Goal: Task Accomplishment & Management: Manage account settings

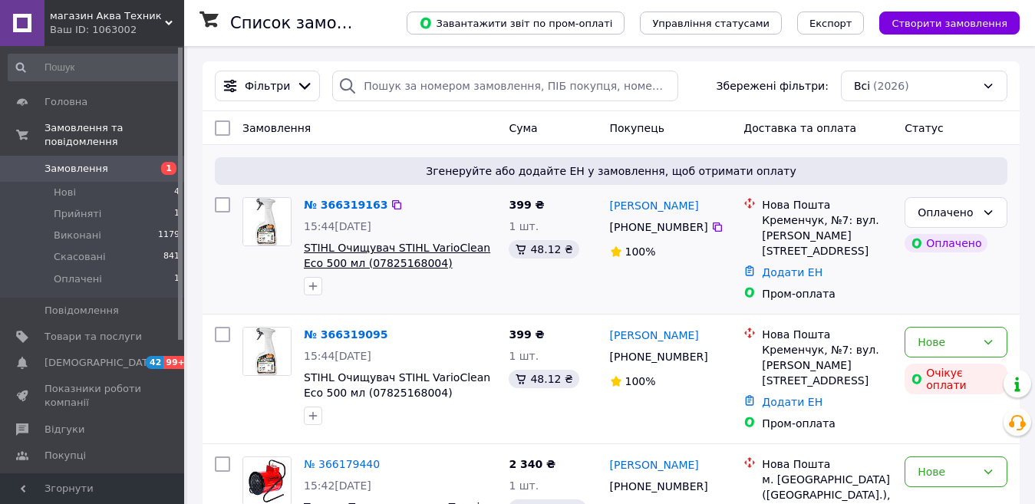
click at [396, 252] on span "STIHL Очищувач STIHL VarioClean Eco 500 мл (07825168004) 07825168004" at bounding box center [397, 263] width 186 height 43
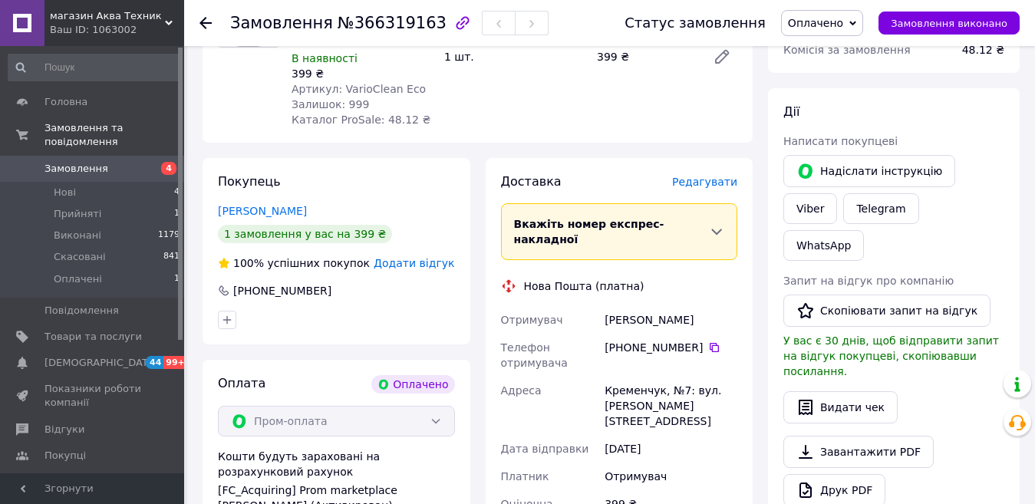
scroll to position [307, 0]
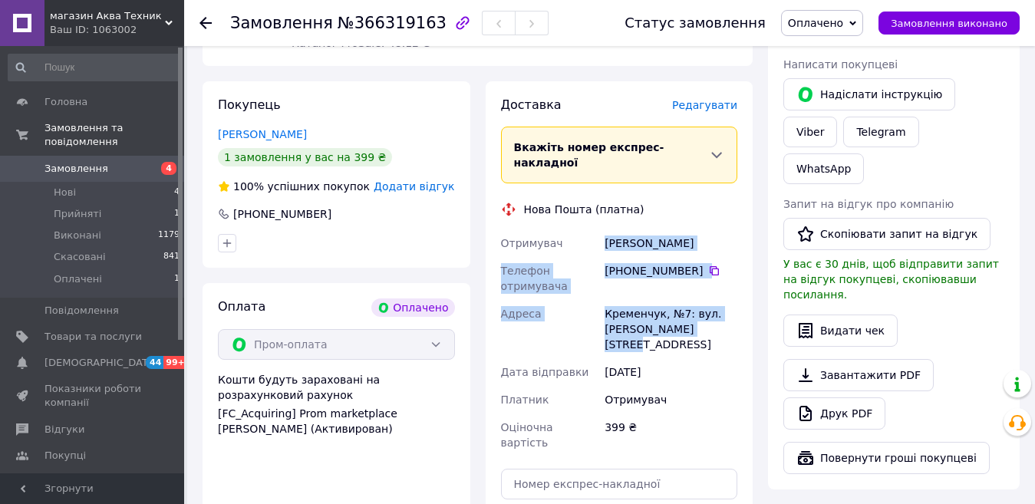
drag, startPoint x: 710, startPoint y: 294, endPoint x: 597, endPoint y: 215, distance: 138.3
click at [597, 229] on div "Отримувач Биленко Ирина Телефон отримувача +380 67 761 19 02   Адреса Кременчук…" at bounding box center [619, 342] width 243 height 227
copy div "Отримувач Биленко Ирина Телефон отримувача +380 67 761 19 02   Адреса Кременчук…"
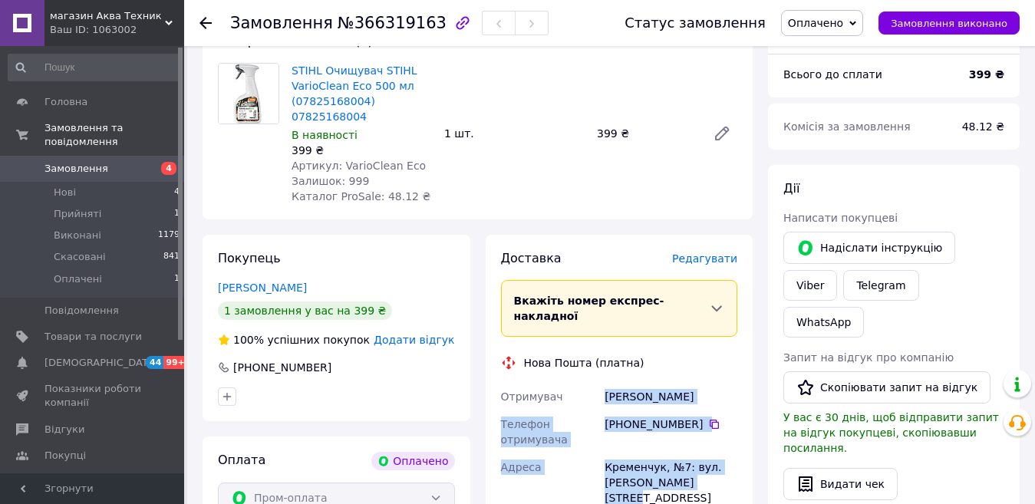
scroll to position [77, 0]
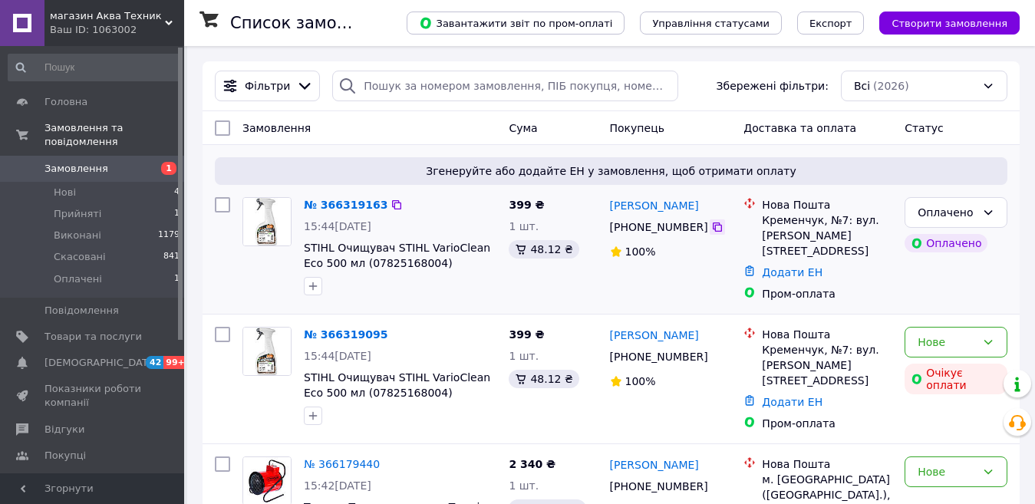
click at [712, 226] on icon at bounding box center [716, 226] width 9 height 9
drag, startPoint x: 694, startPoint y: 204, endPoint x: 611, endPoint y: 209, distance: 83.0
click at [611, 209] on div "[PERSON_NAME]" at bounding box center [670, 205] width 125 height 19
copy link "[PERSON_NAME]"
click at [711, 229] on icon at bounding box center [717, 227] width 12 height 12
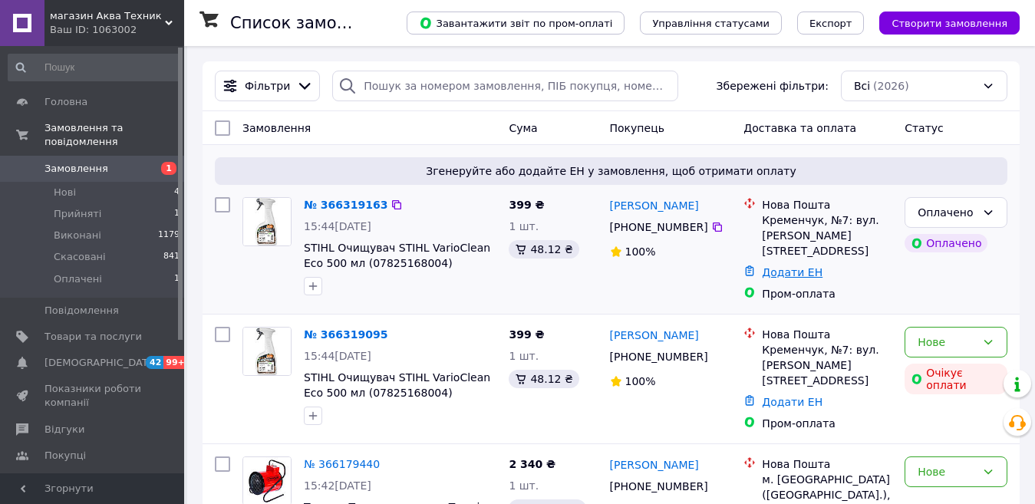
click at [773, 266] on link "Додати ЕН" at bounding box center [792, 272] width 61 height 12
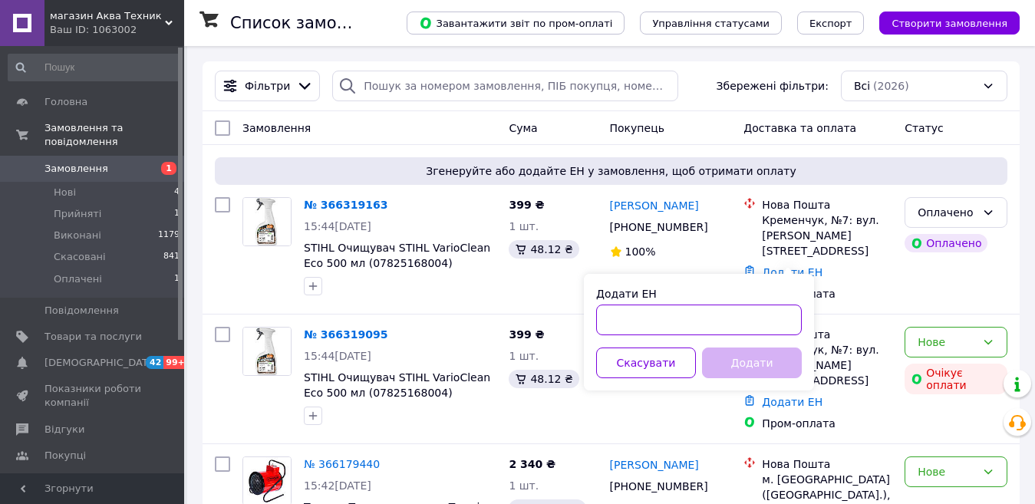
paste input "+380677611902"
type input "+380677611902"
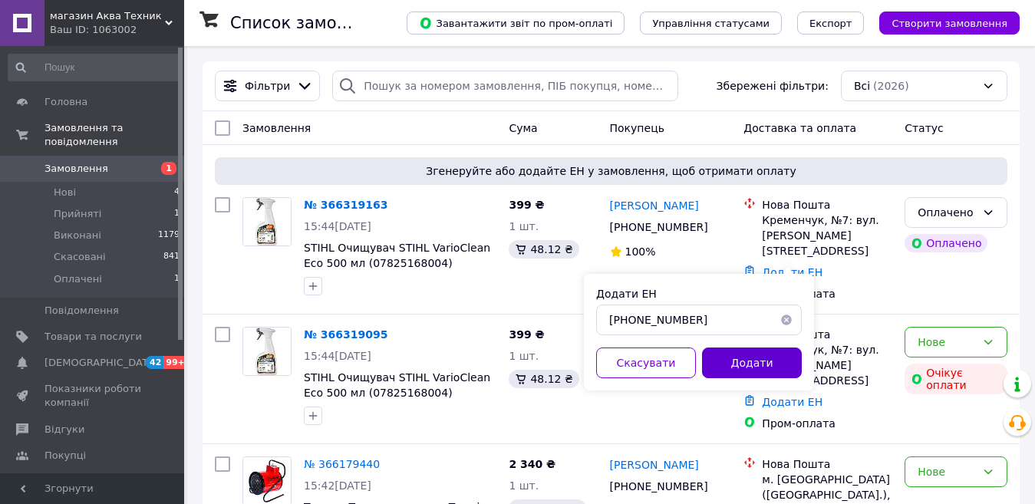
click at [723, 360] on button "Додати" at bounding box center [752, 362] width 100 height 31
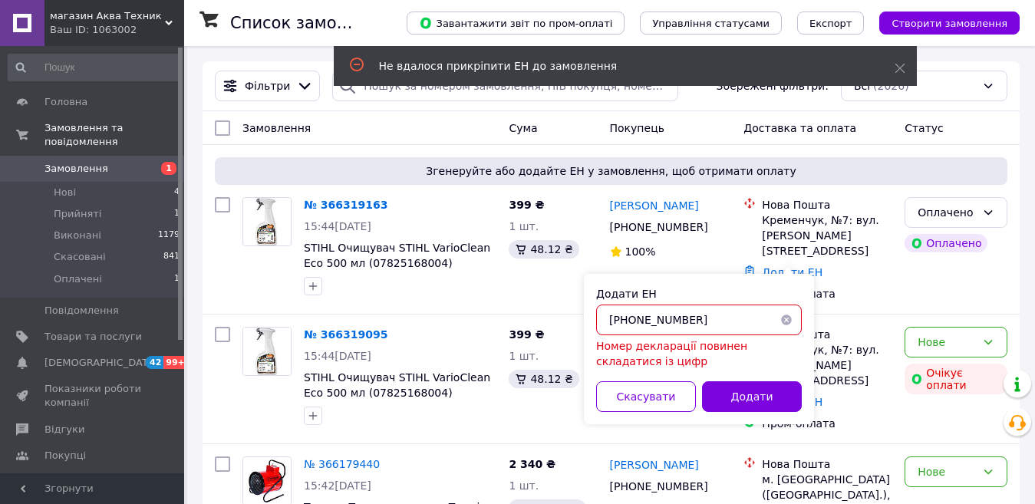
drag, startPoint x: 698, startPoint y: 321, endPoint x: 597, endPoint y: 317, distance: 101.3
click at [597, 317] on input "+380677611902" at bounding box center [699, 319] width 206 height 31
click at [783, 319] on button "button" at bounding box center [786, 319] width 31 height 31
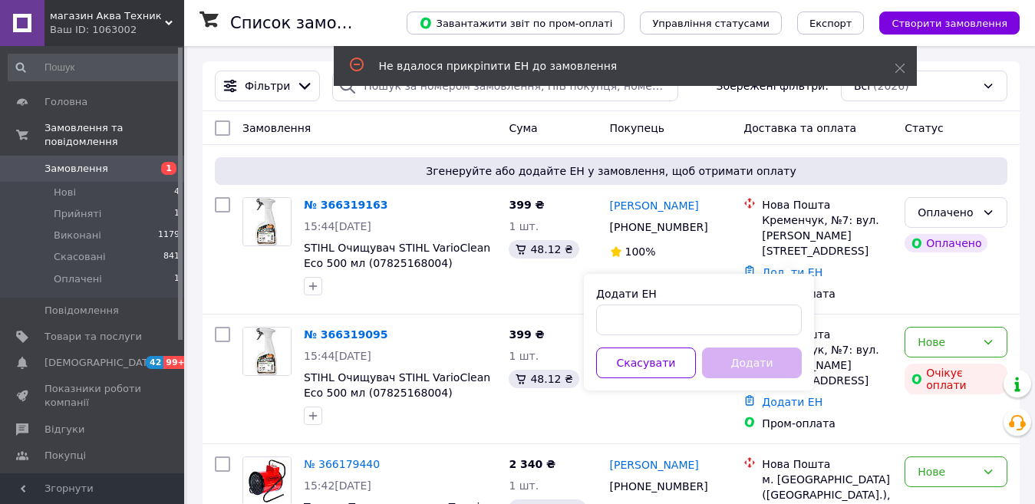
click at [58, 162] on span "Замовлення" at bounding box center [76, 169] width 64 height 14
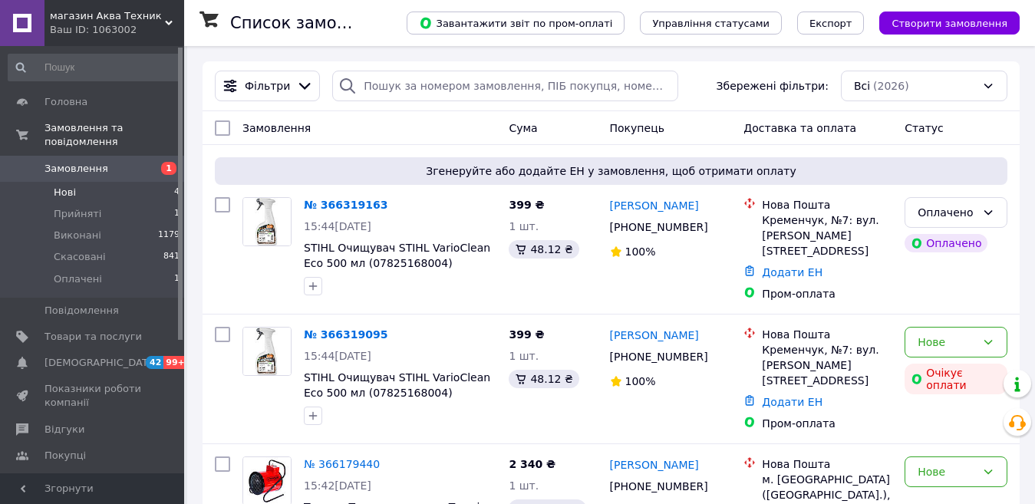
click at [67, 186] on span "Нові" at bounding box center [65, 193] width 22 height 14
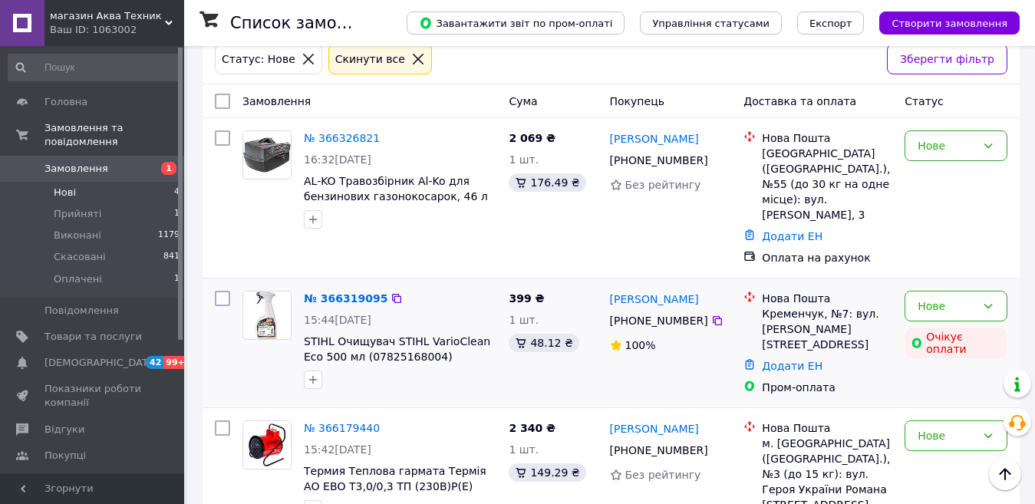
scroll to position [153, 0]
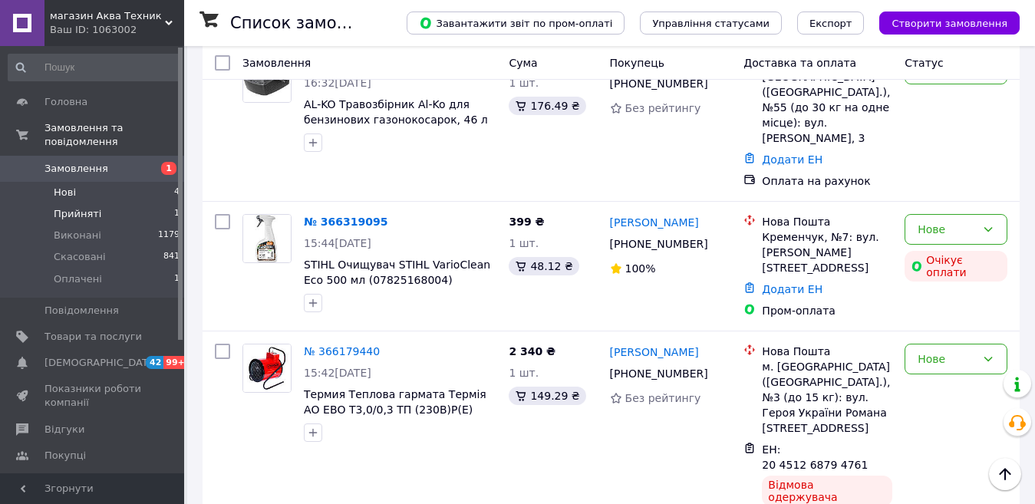
click at [67, 207] on span "Прийняті" at bounding box center [78, 214] width 48 height 14
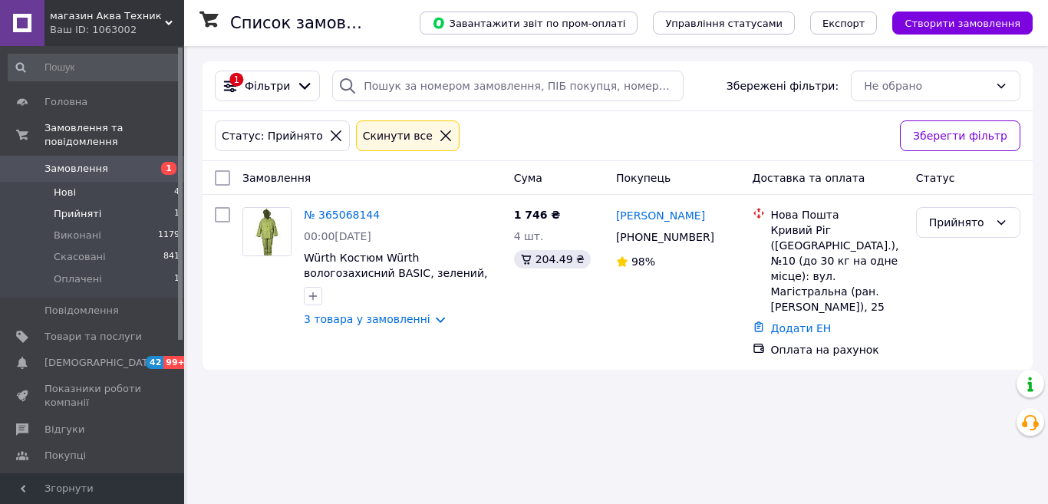
click at [67, 186] on span "Нові" at bounding box center [65, 193] width 22 height 14
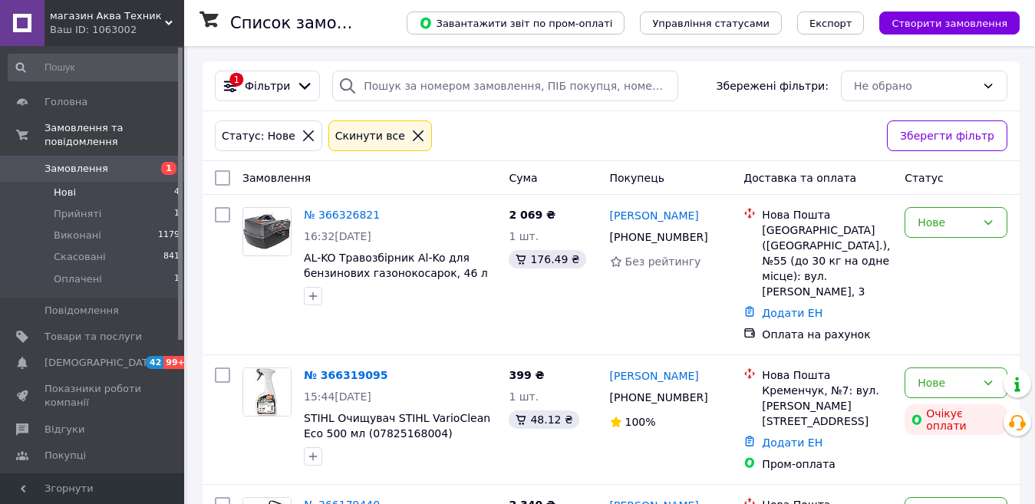
click at [65, 186] on span "Нові" at bounding box center [65, 193] width 22 height 14
click at [258, 82] on span "Фільтри" at bounding box center [267, 85] width 45 height 15
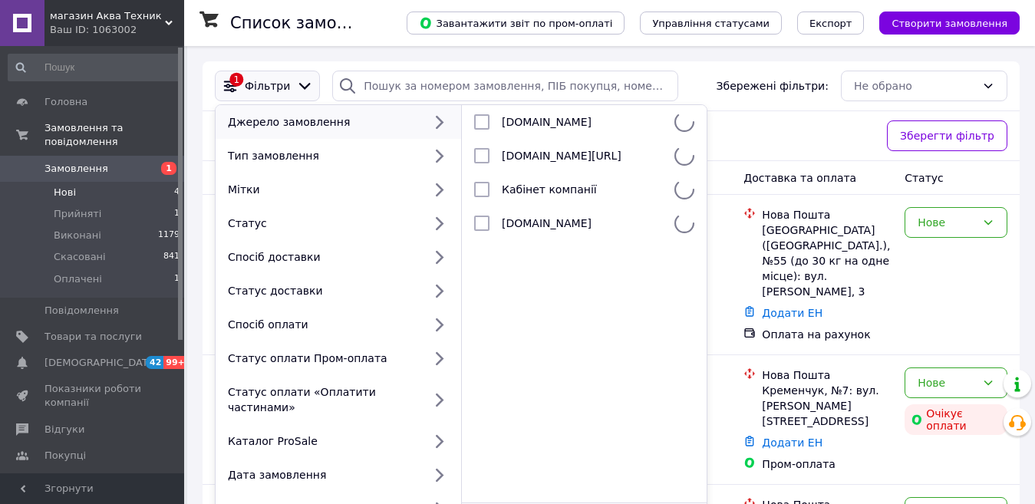
click at [541, 126] on div "Prom.ua" at bounding box center [581, 121] width 173 height 15
checkbox input "true"
click at [70, 162] on span "Замовлення" at bounding box center [76, 169] width 64 height 14
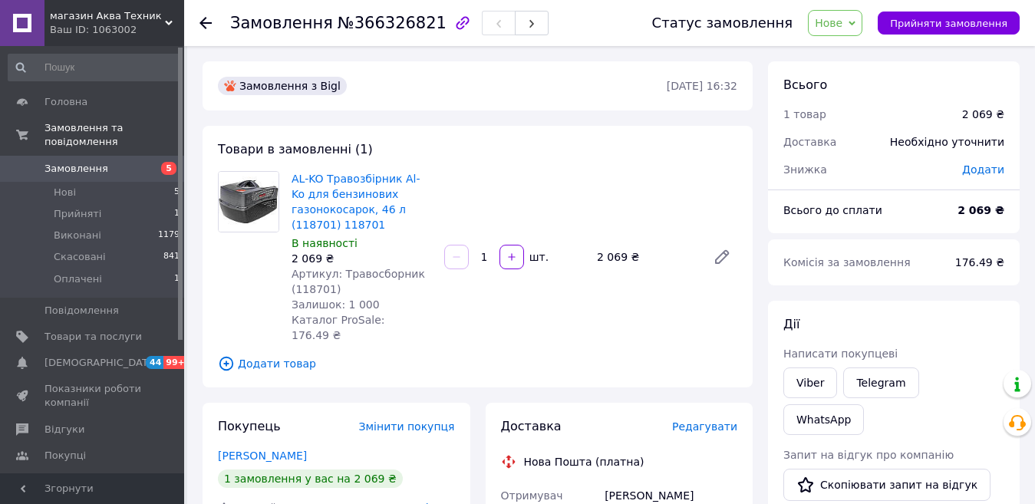
scroll to position [153, 0]
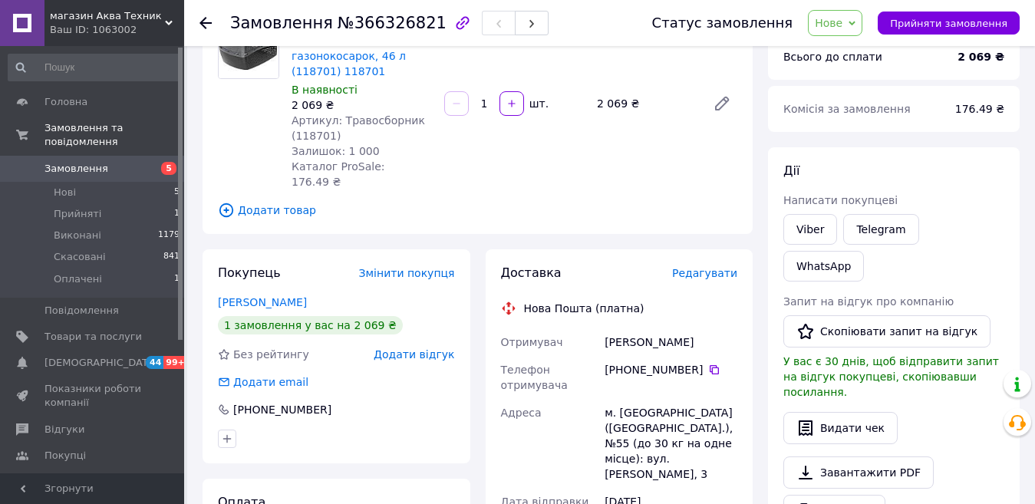
click at [202, 25] on use at bounding box center [205, 23] width 12 height 12
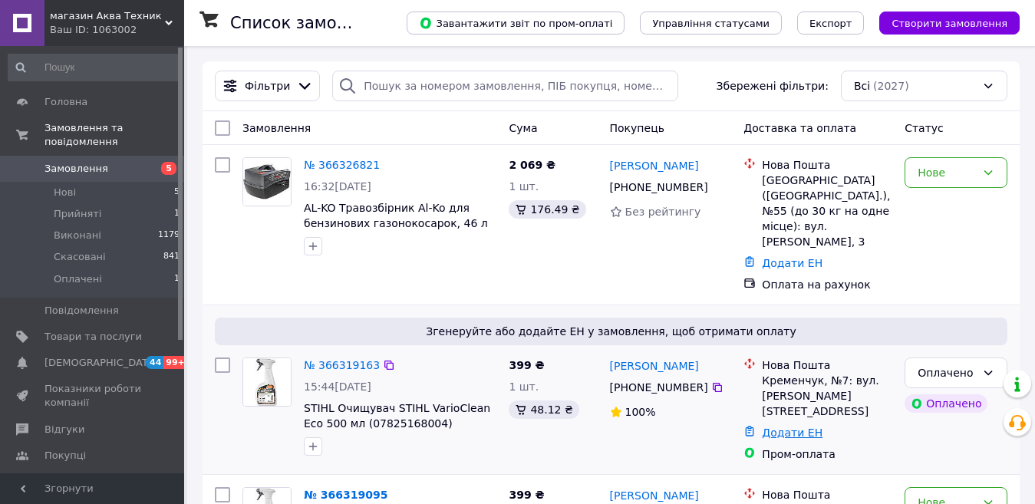
click at [784, 426] on link "Додати ЕН" at bounding box center [792, 432] width 61 height 12
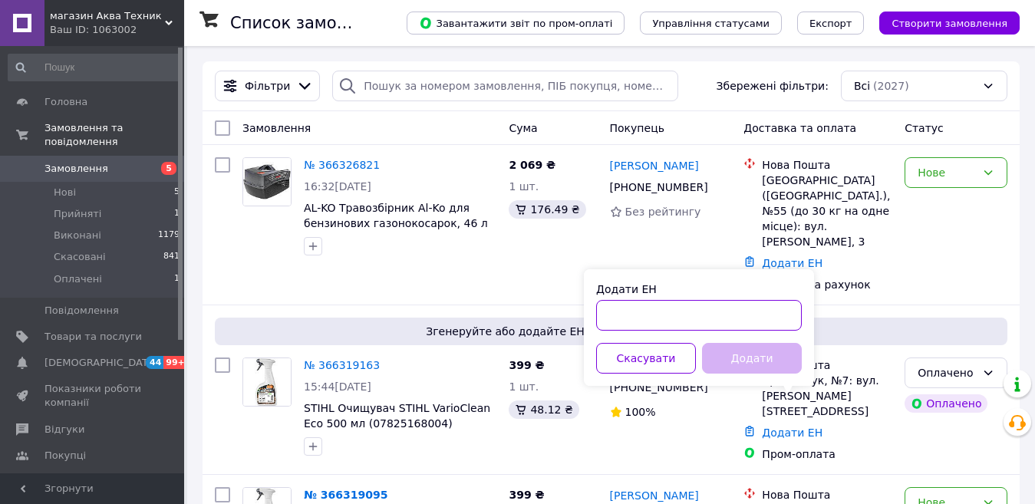
click at [671, 318] on input "Додати ЕН" at bounding box center [699, 315] width 206 height 31
paste input "20451269159543"
type input "20451269159543"
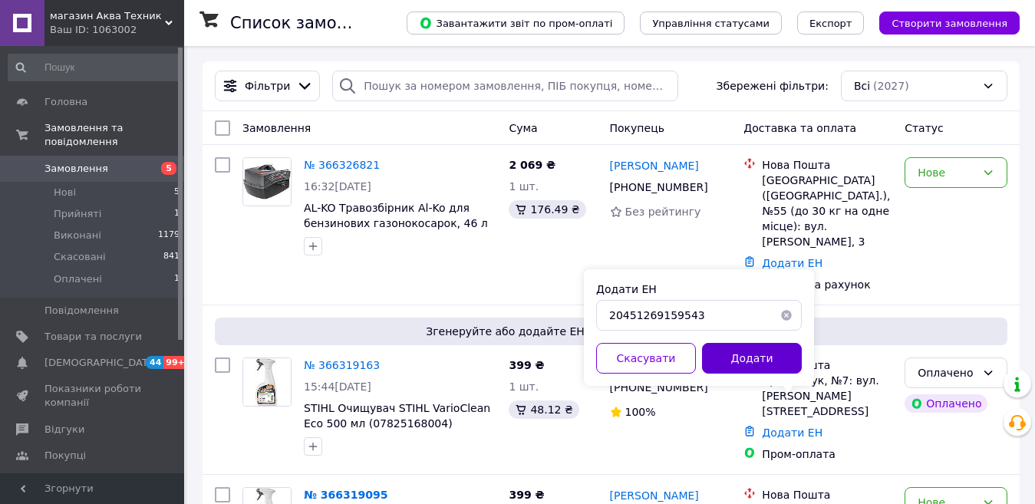
click at [762, 357] on button "Додати" at bounding box center [752, 358] width 100 height 31
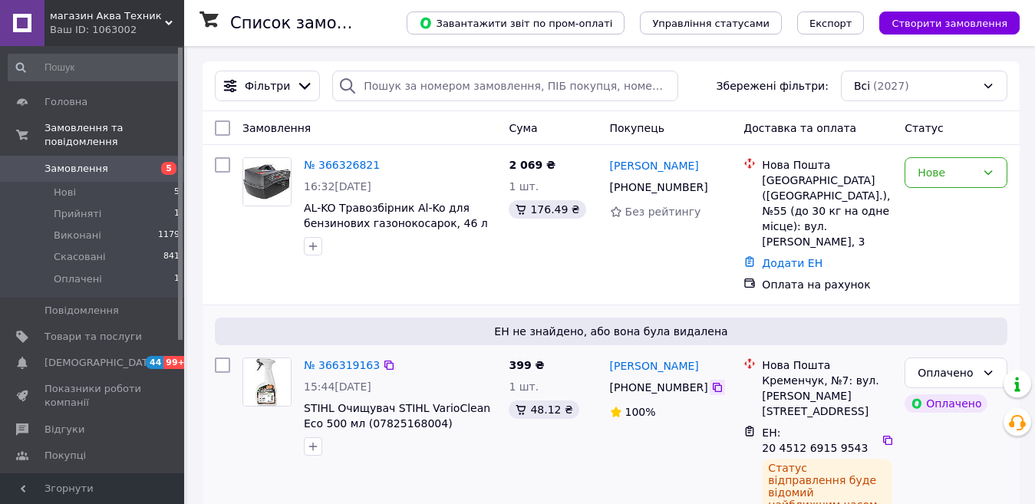
click at [711, 381] on icon at bounding box center [717, 387] width 12 height 12
